Goal: Task Accomplishment & Management: Manage account settings

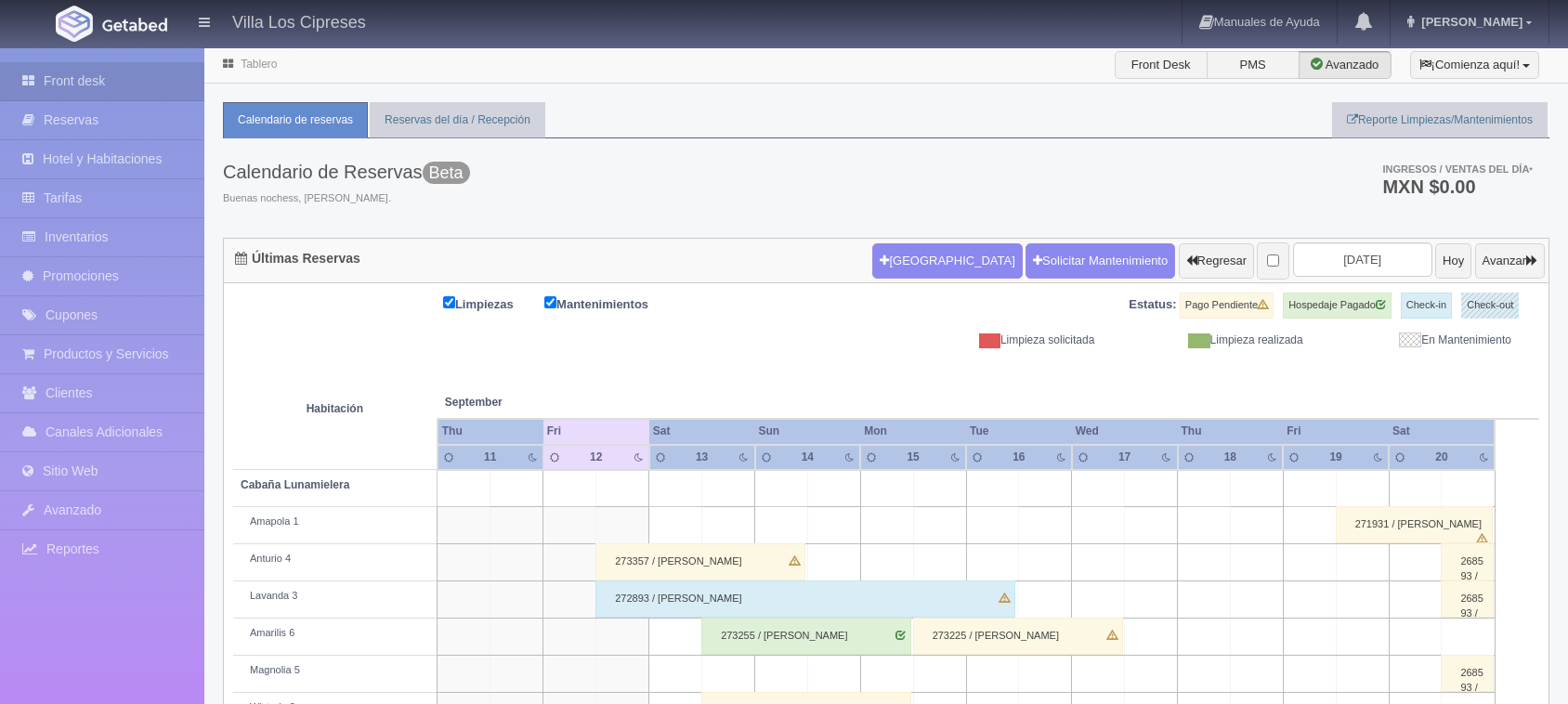
scroll to position [400, 0]
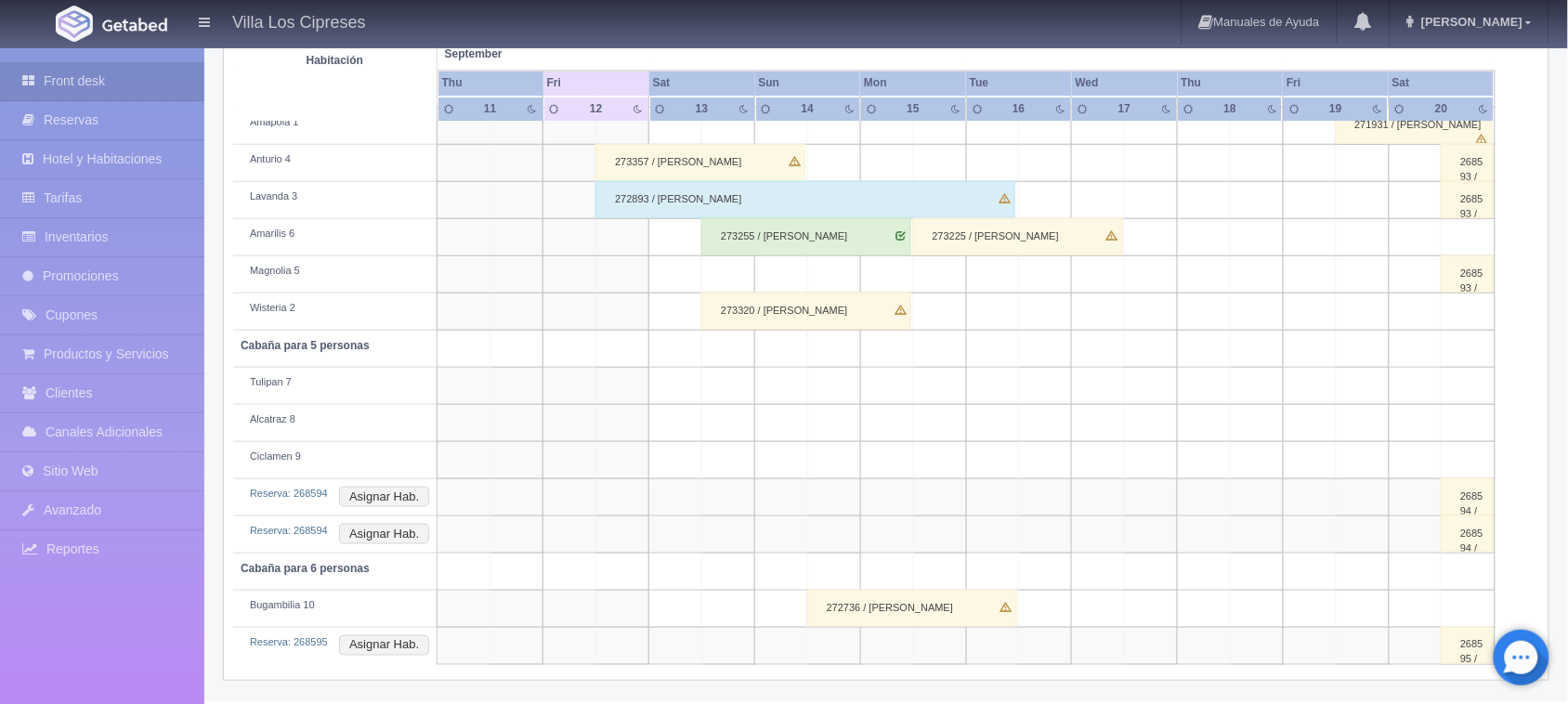
click at [242, 508] on td "Reserva: 268594 Asignar Hab." at bounding box center [335, 498] width 205 height 37
click at [662, 205] on div "272893 / [PERSON_NAME]" at bounding box center [805, 200] width 420 height 37
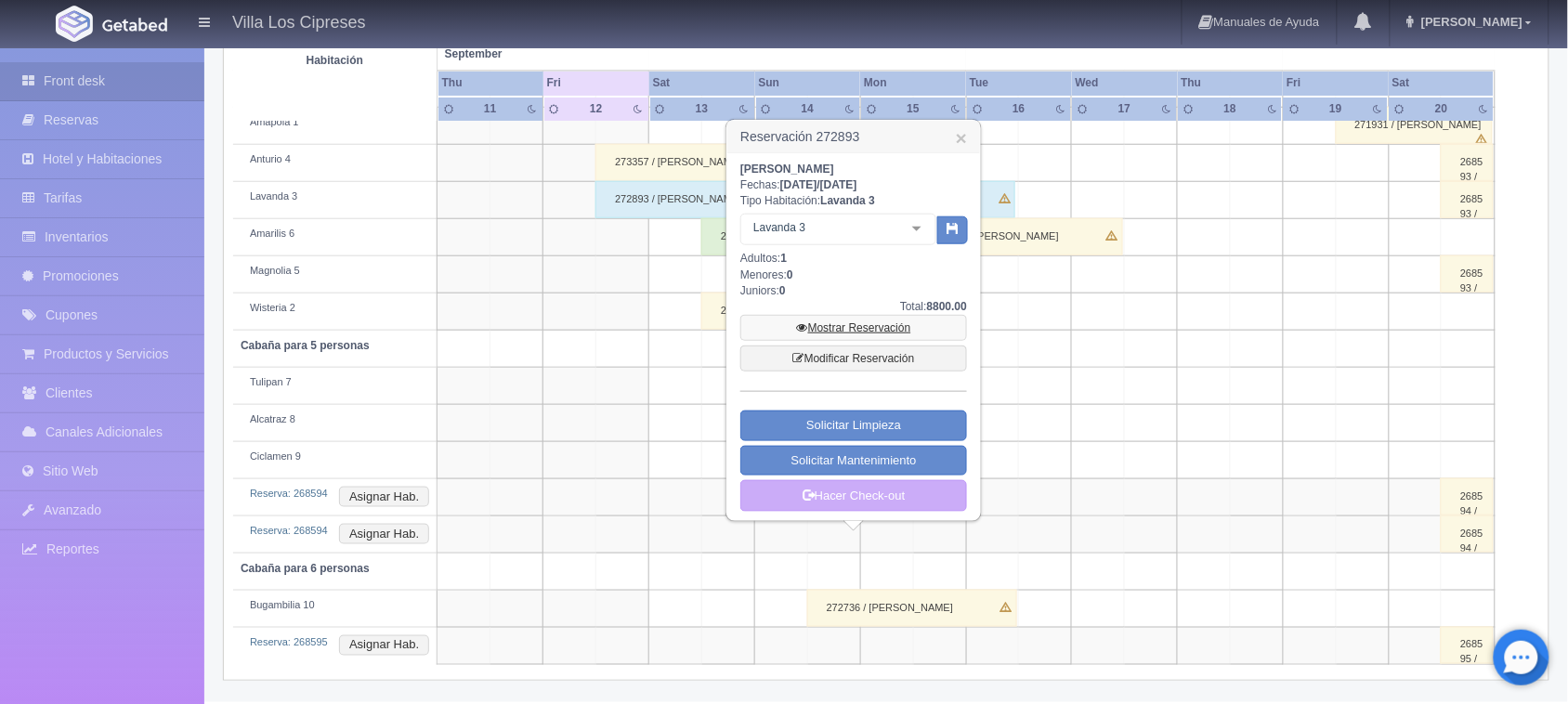
click at [842, 328] on link "Mostrar Reservación" at bounding box center [853, 328] width 227 height 26
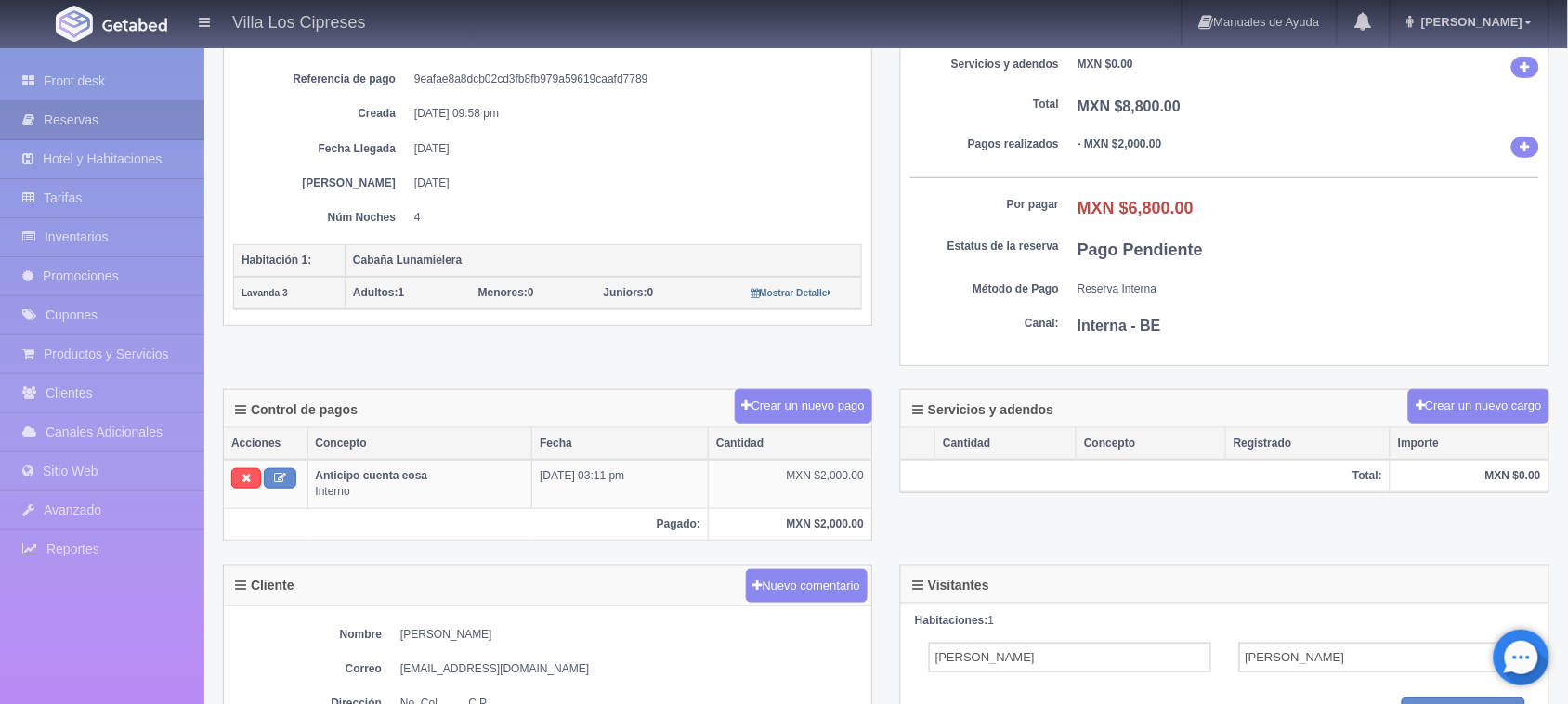
scroll to position [116, 0]
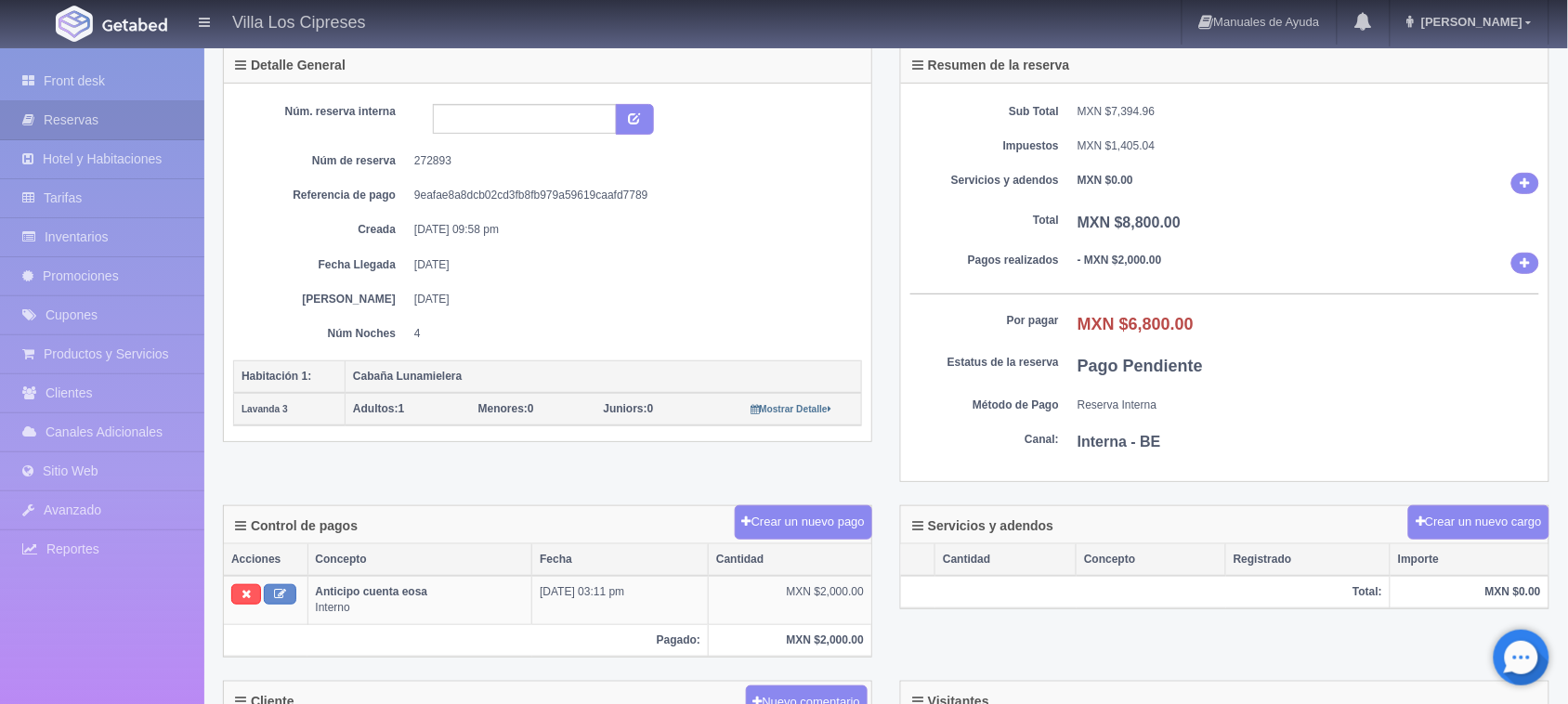
click at [135, 18] on img at bounding box center [134, 24] width 65 height 14
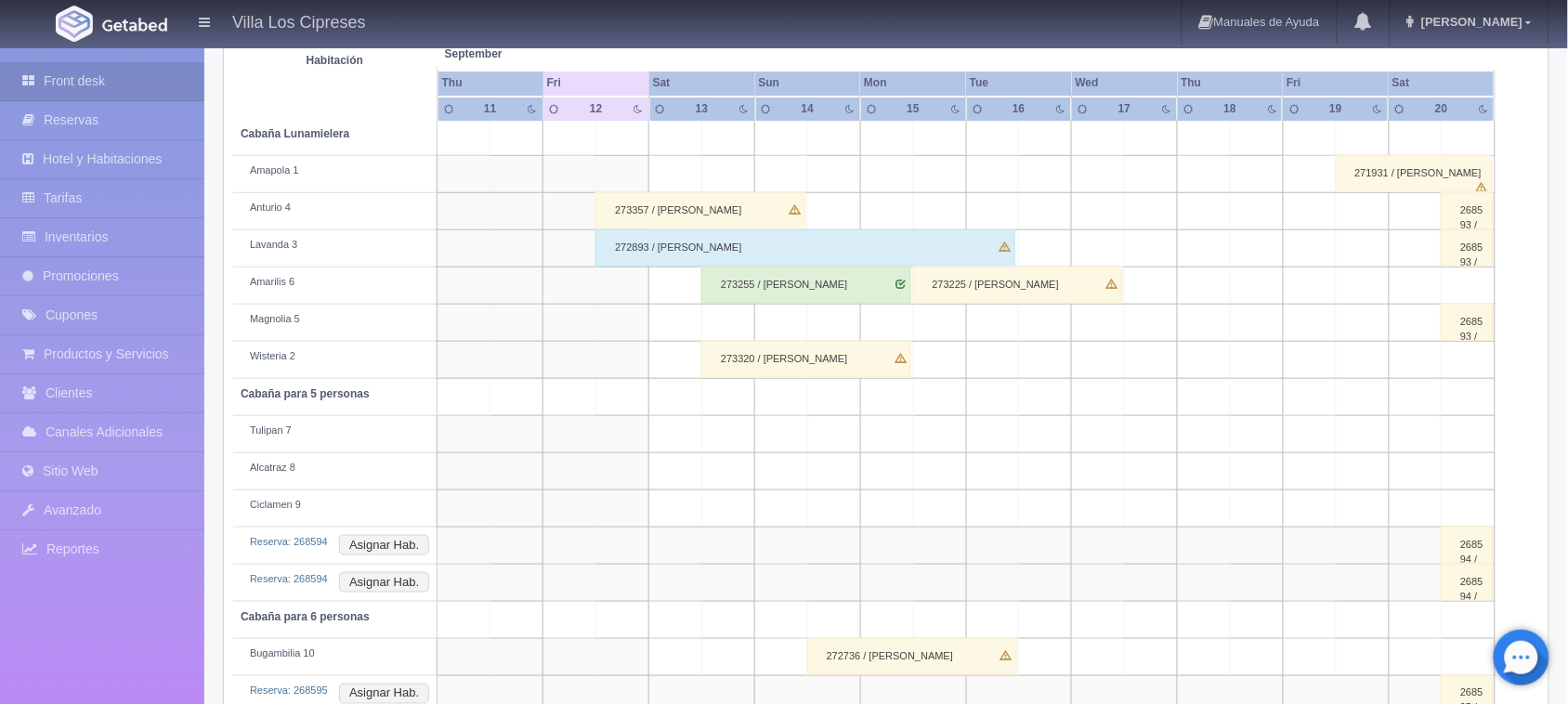
scroll to position [400, 0]
